Goal: Task Accomplishment & Management: Use online tool/utility

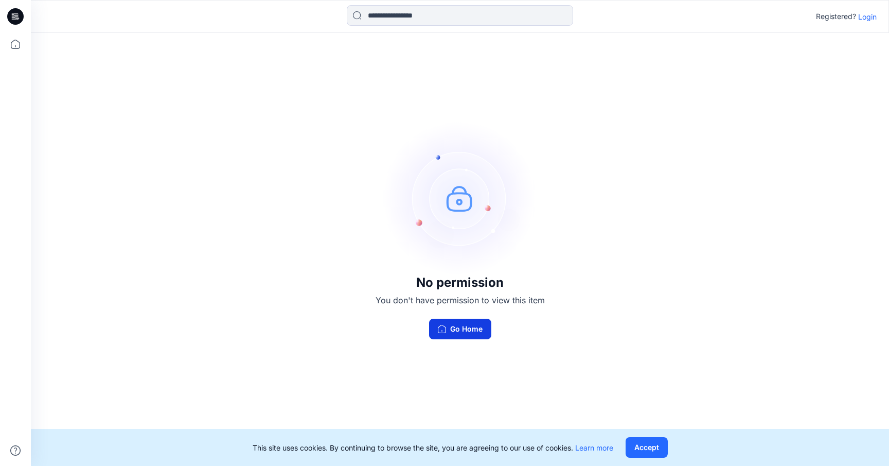
click at [468, 325] on button "Go Home" at bounding box center [460, 328] width 62 height 21
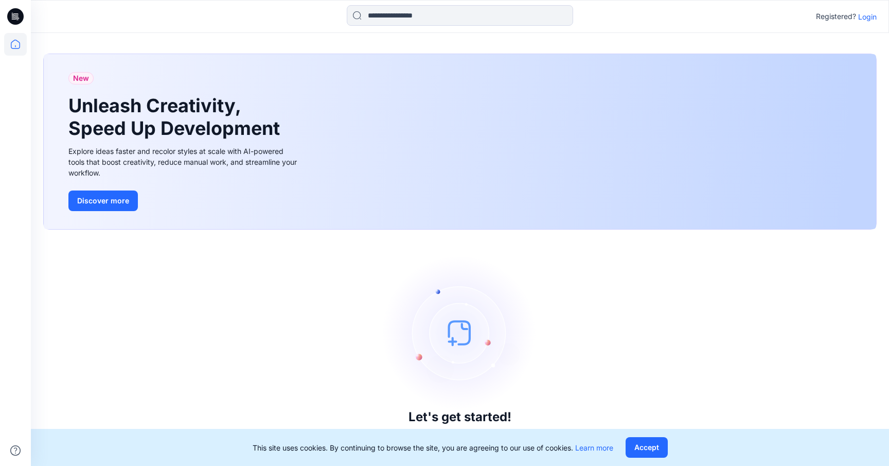
click at [872, 14] on p "Login" at bounding box center [867, 16] width 19 height 11
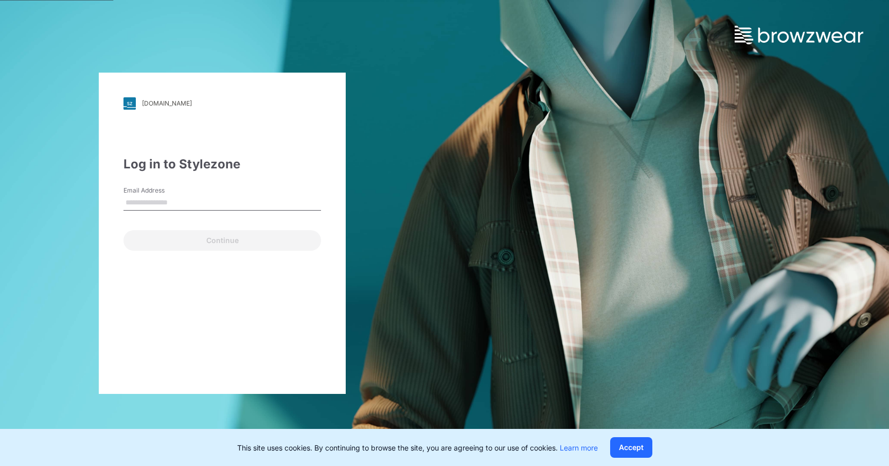
click at [185, 198] on input "Email Address" at bounding box center [222, 202] width 198 height 15
type input "**********"
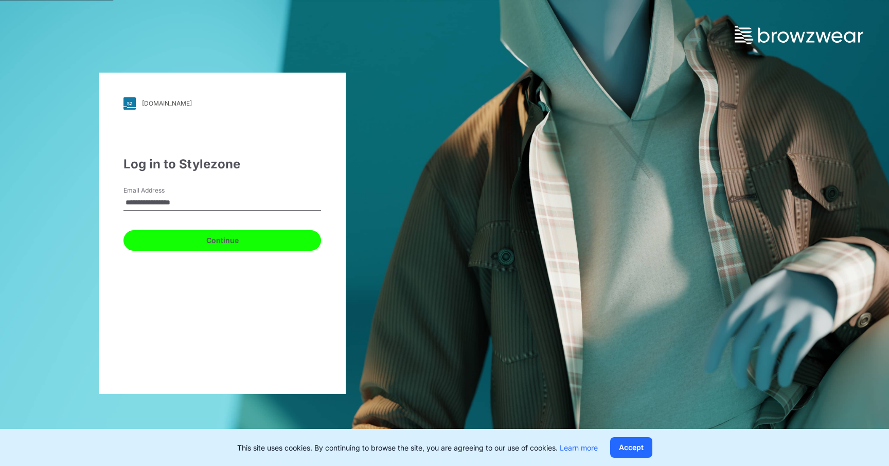
click at [212, 246] on button "Continue" at bounding box center [222, 240] width 198 height 21
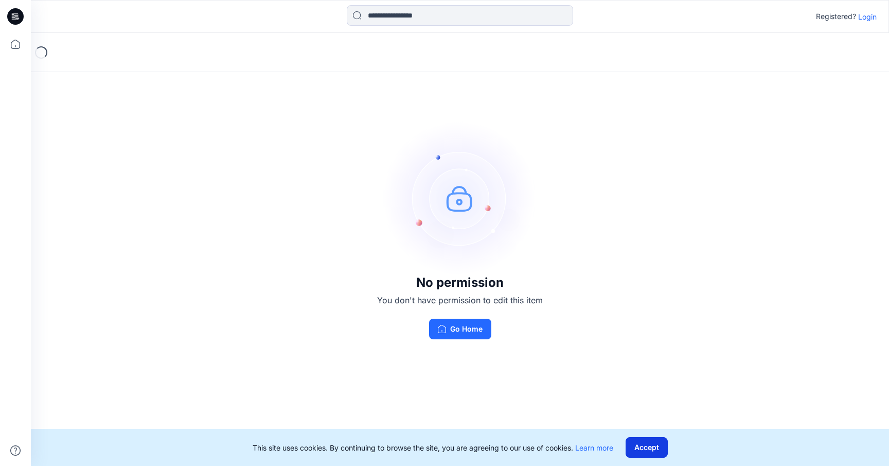
click at [646, 447] on button "Accept" at bounding box center [647, 447] width 42 height 21
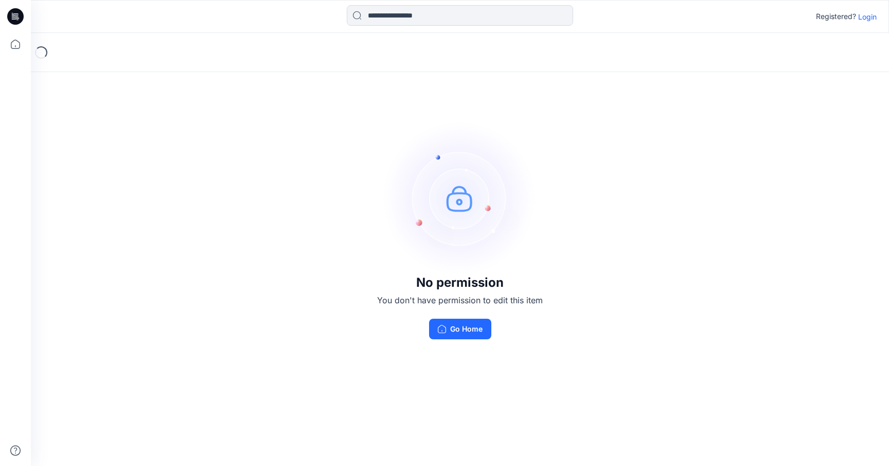
click at [662, 83] on div "No permission You don't have permission to edit this item Go Home" at bounding box center [460, 230] width 858 height 394
